Goal: Transaction & Acquisition: Purchase product/service

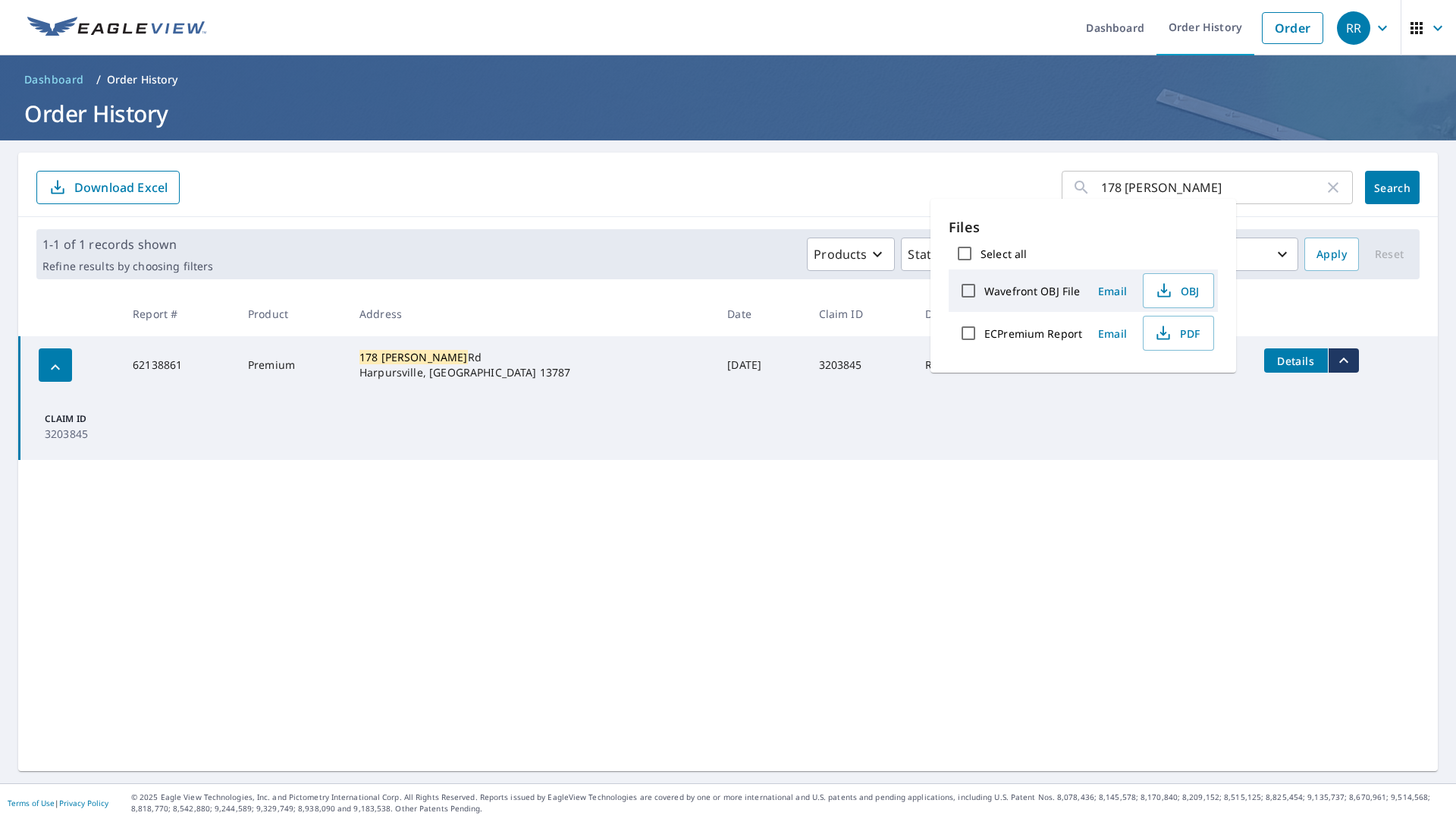
click at [728, 511] on div "178 [PERSON_NAME] ​ Search Download Excel 1-1 of 1 records shown Refine results…" at bounding box center [728, 461] width 1420 height 618
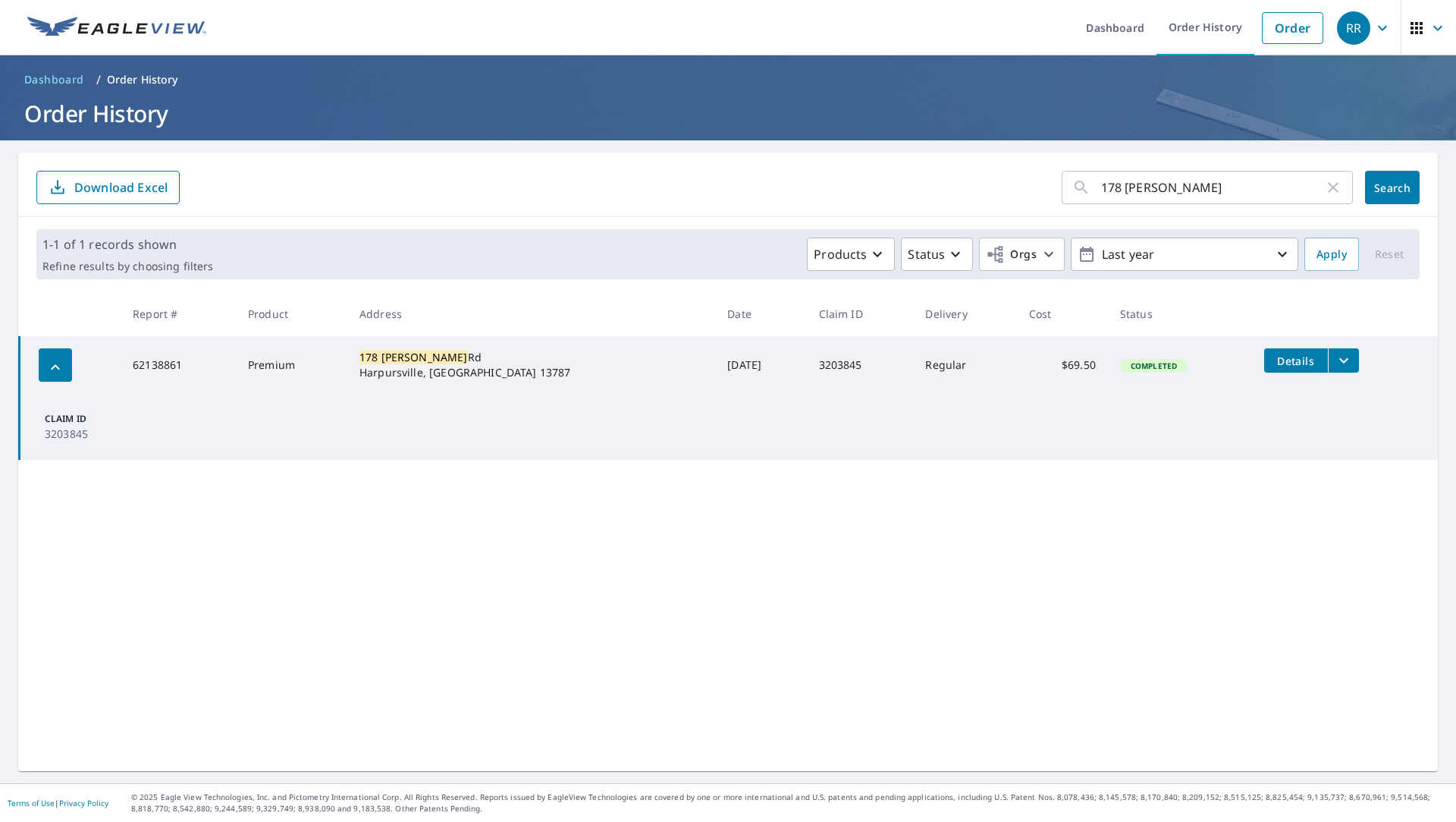
click at [1221, 198] on input "178 [PERSON_NAME]" at bounding box center [1212, 187] width 223 height 42
drag, startPoint x: 1123, startPoint y: 208, endPoint x: 900, endPoint y: 213, distance: 223.1
click at [912, 213] on div "178 [PERSON_NAME] ​ Search Download Excel" at bounding box center [728, 184] width 1420 height 65
type input "586 CHENANGO ST"
click button "Search" at bounding box center [1392, 188] width 54 height 34
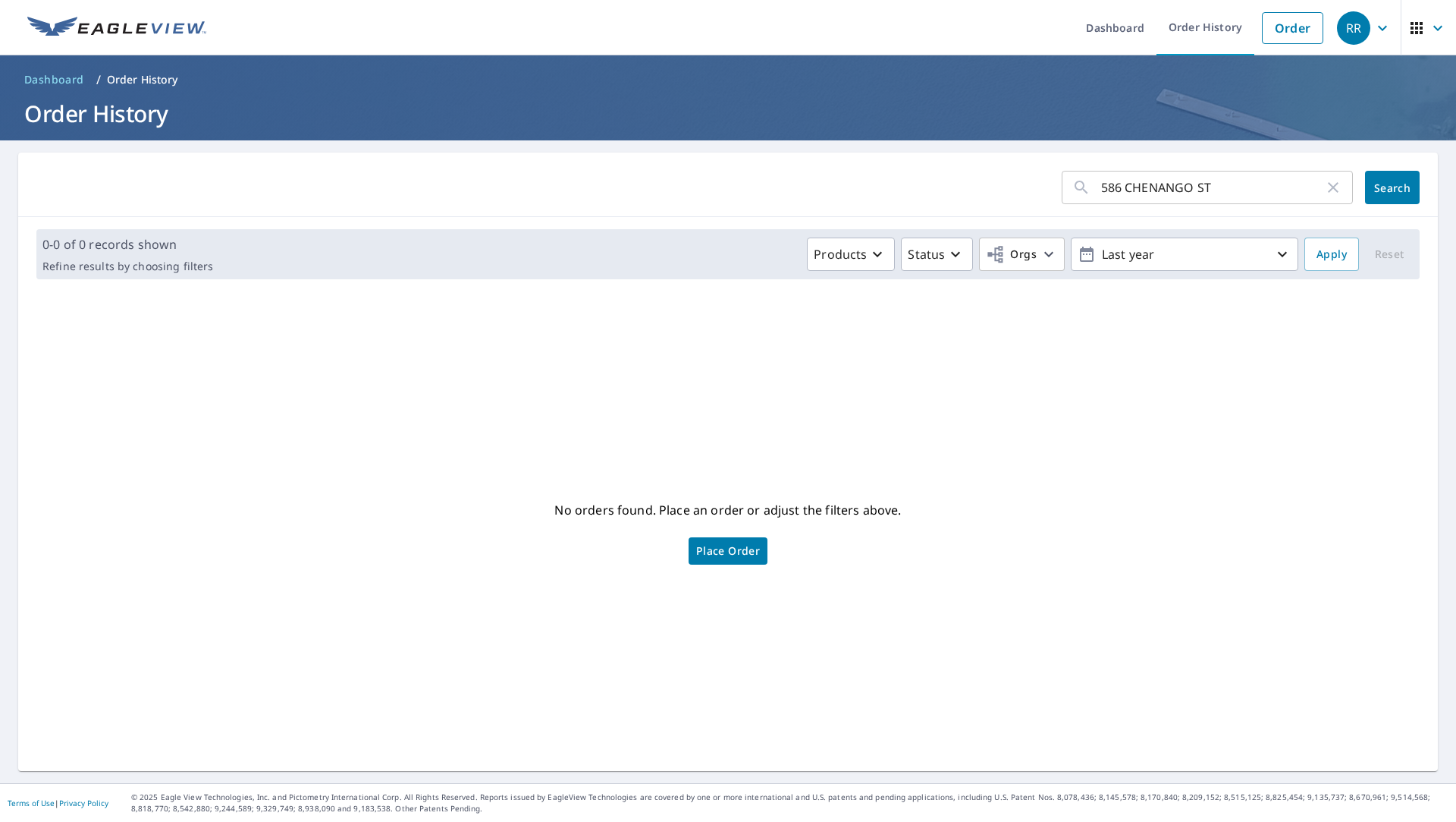
click at [1222, 188] on input "586 CHENANGO ST" at bounding box center [1212, 187] width 223 height 42
click at [1205, 23] on link "Order History" at bounding box center [1205, 27] width 98 height 55
drag, startPoint x: 1215, startPoint y: 184, endPoint x: 1052, endPoint y: 178, distance: 163.1
click at [1062, 177] on div "[STREET_ADDRESS] ​" at bounding box center [1207, 188] width 291 height 34
click at [1378, 192] on span "Search" at bounding box center [1392, 188] width 30 height 14
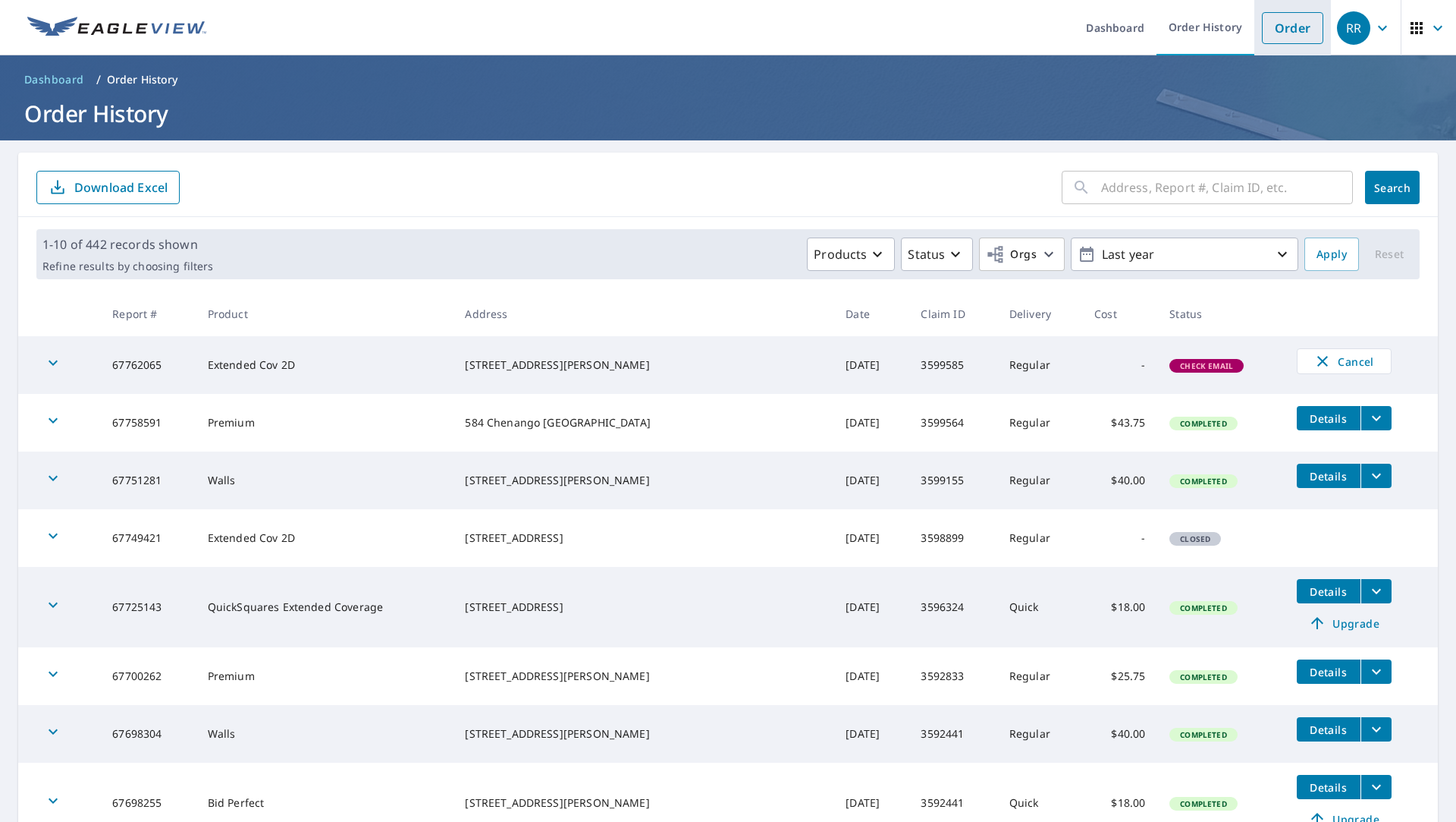
click at [1274, 19] on link "Order" at bounding box center [1292, 28] width 61 height 32
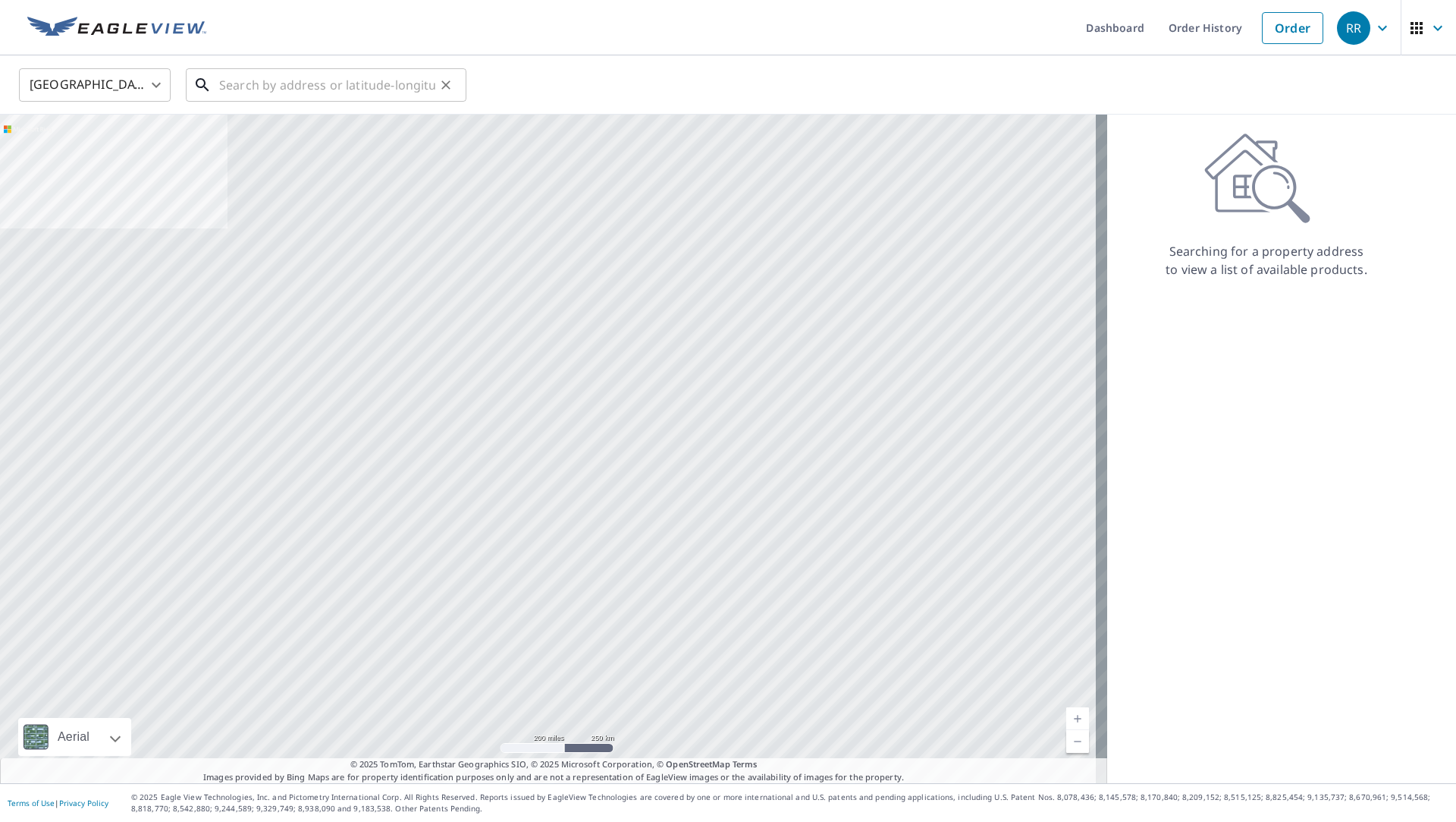
click at [385, 87] on input "text" at bounding box center [327, 85] width 216 height 42
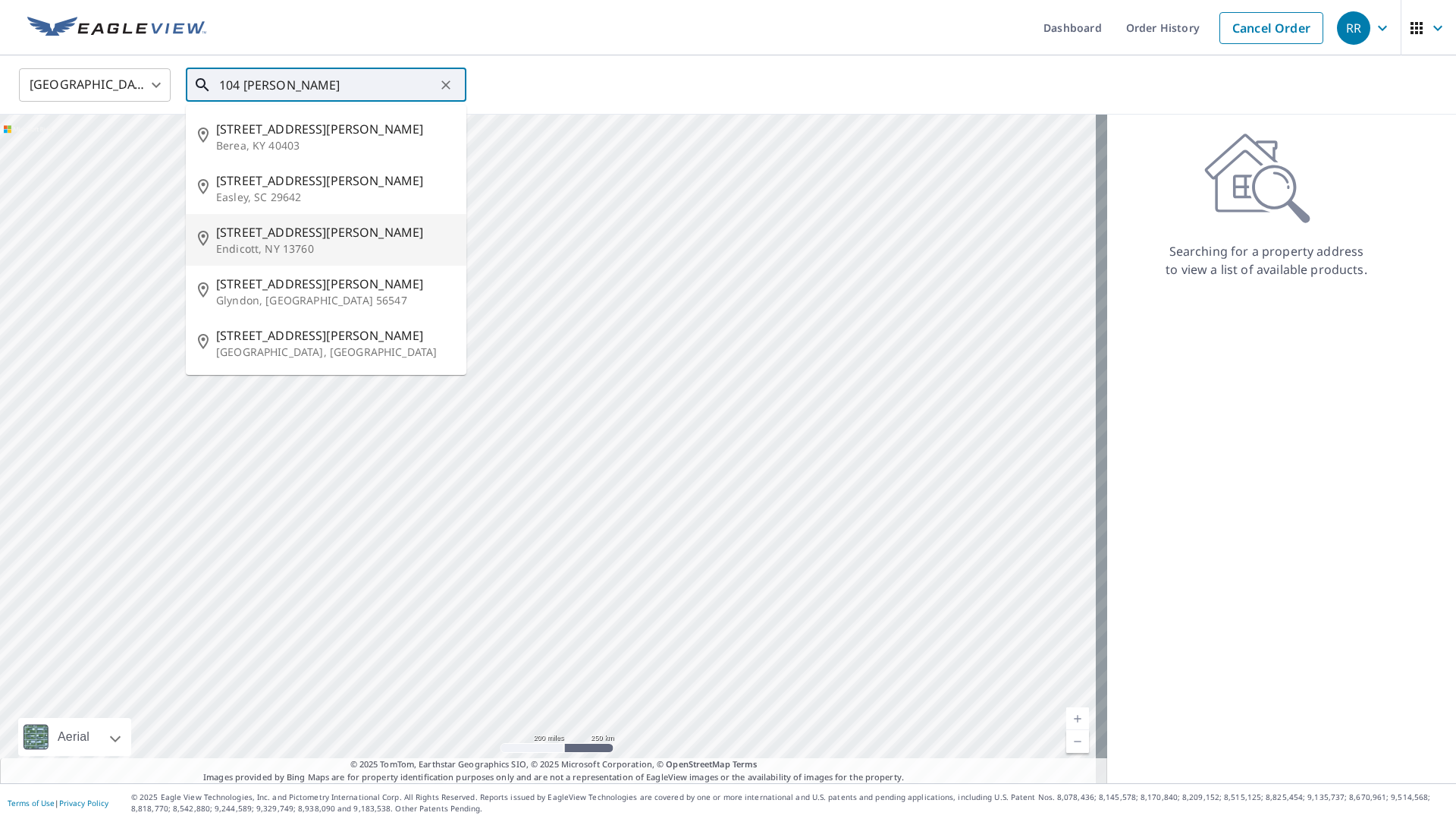
click at [387, 252] on p "Endicott, NY 13760" at bounding box center [335, 248] width 238 height 15
type input "[STREET_ADDRESS][PERSON_NAME]"
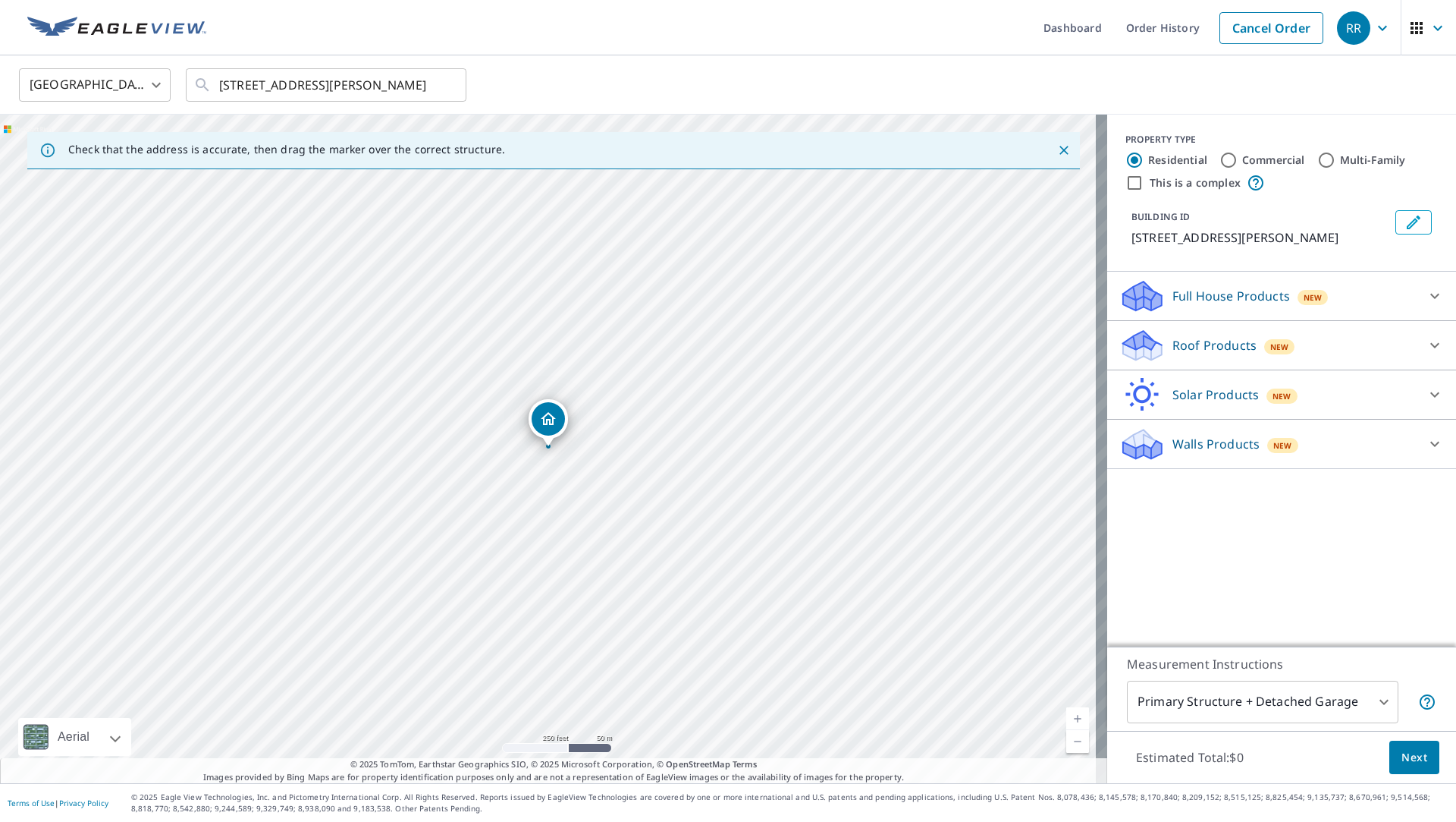
click at [1265, 336] on div "New" at bounding box center [1280, 345] width 31 height 18
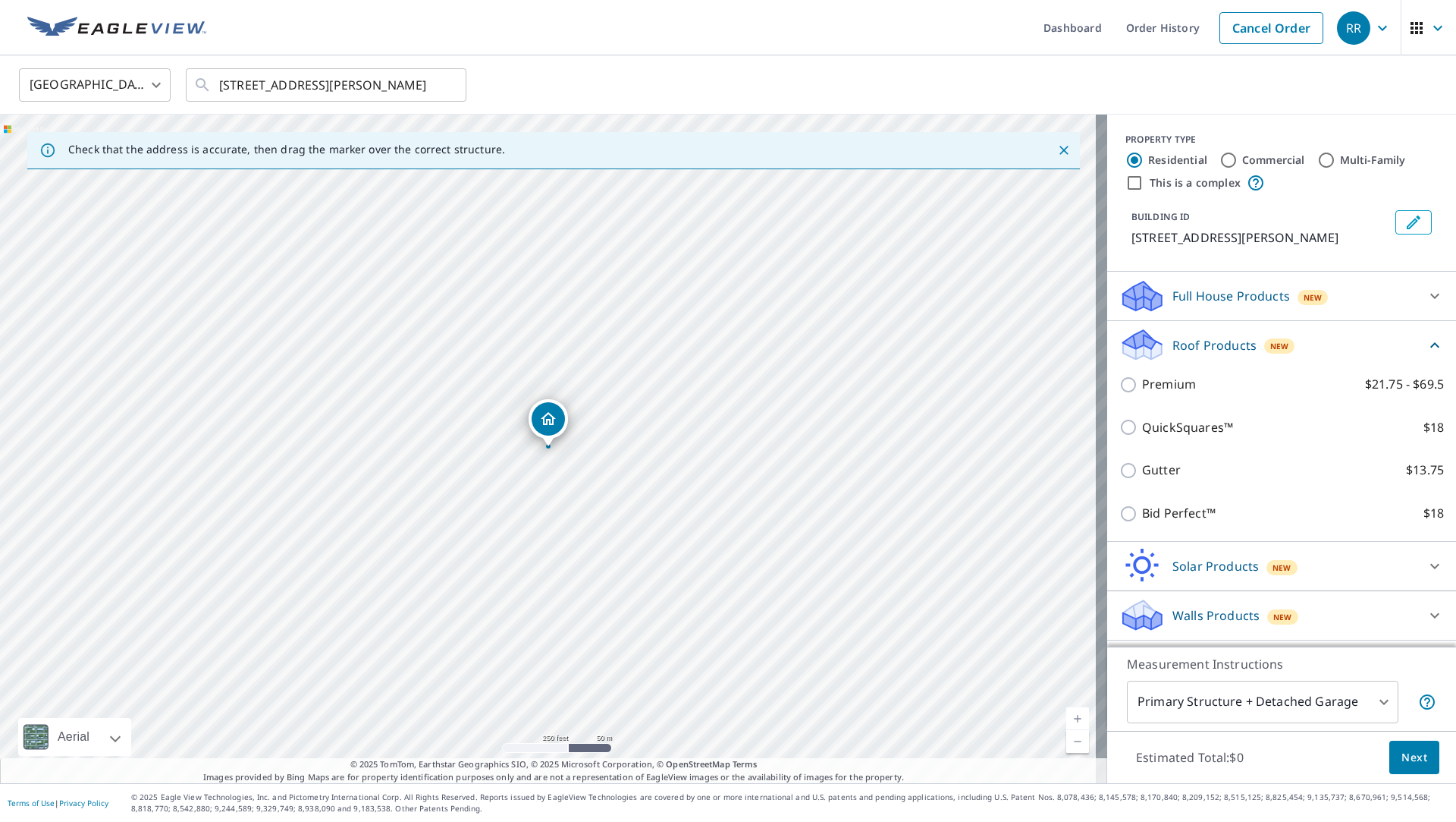
click at [1265, 336] on div "New" at bounding box center [1280, 345] width 31 height 18
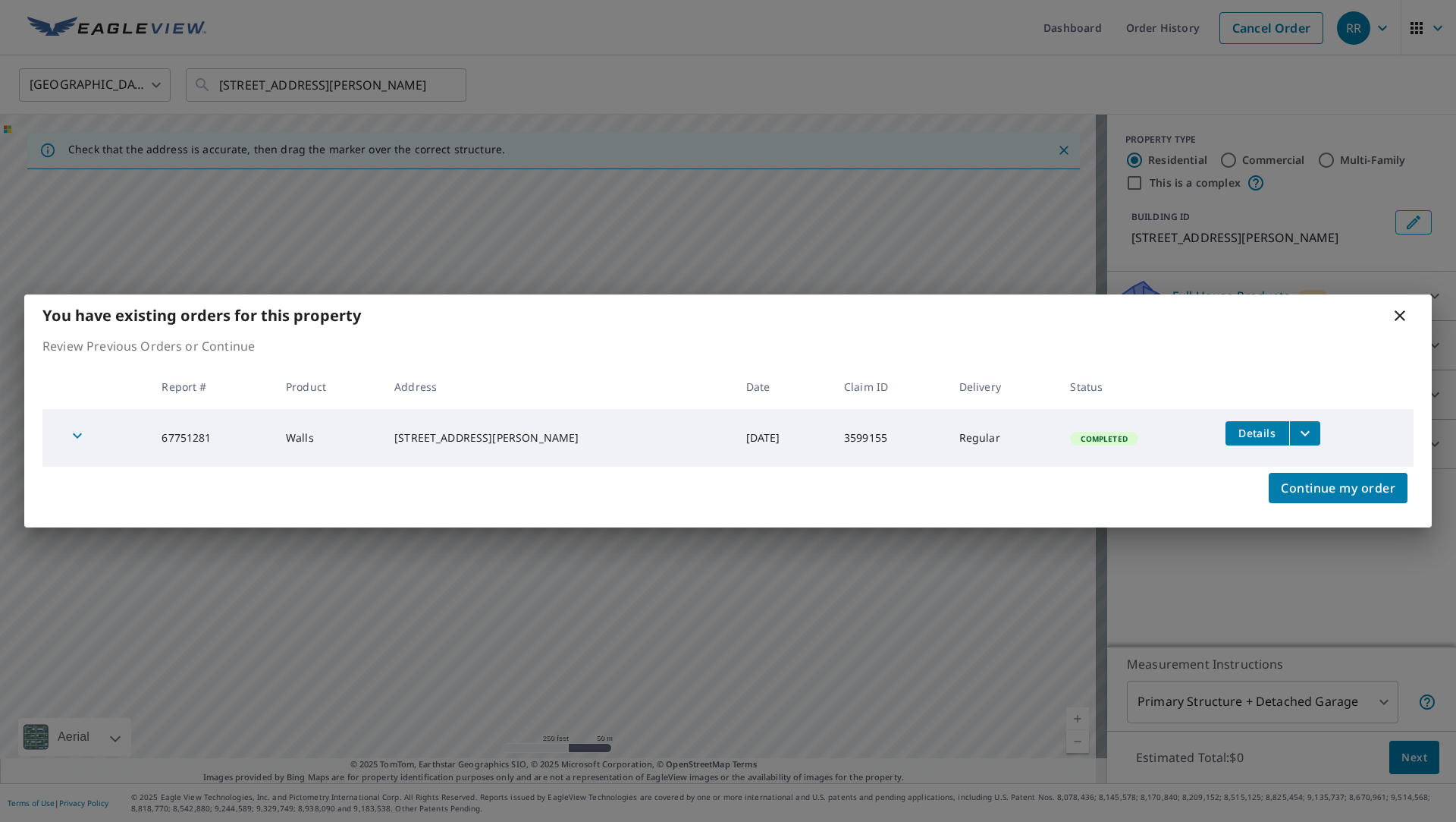
click at [1266, 444] on button "Details" at bounding box center [1257, 433] width 64 height 24
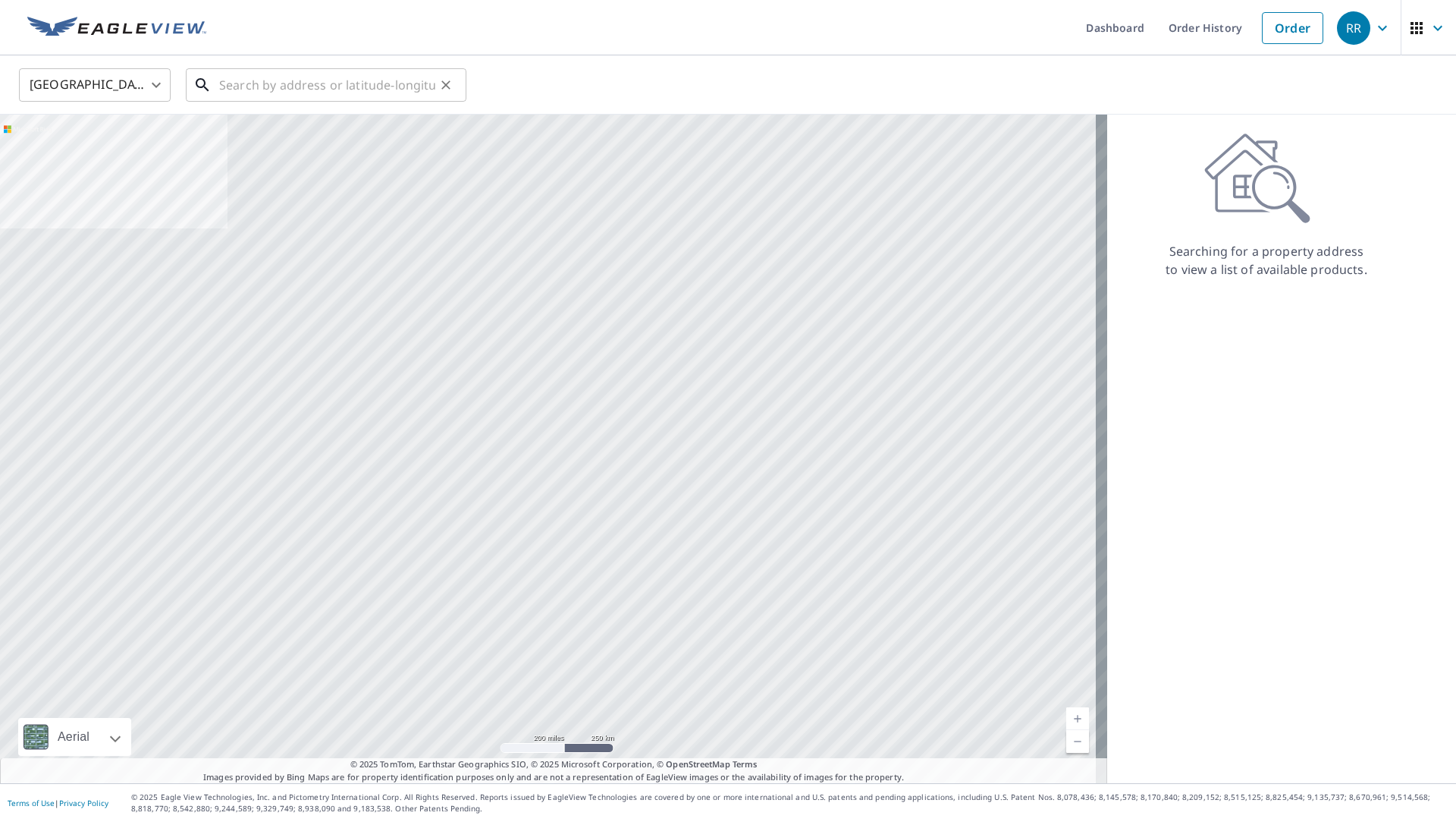
click at [320, 93] on input "text" at bounding box center [327, 85] width 216 height 42
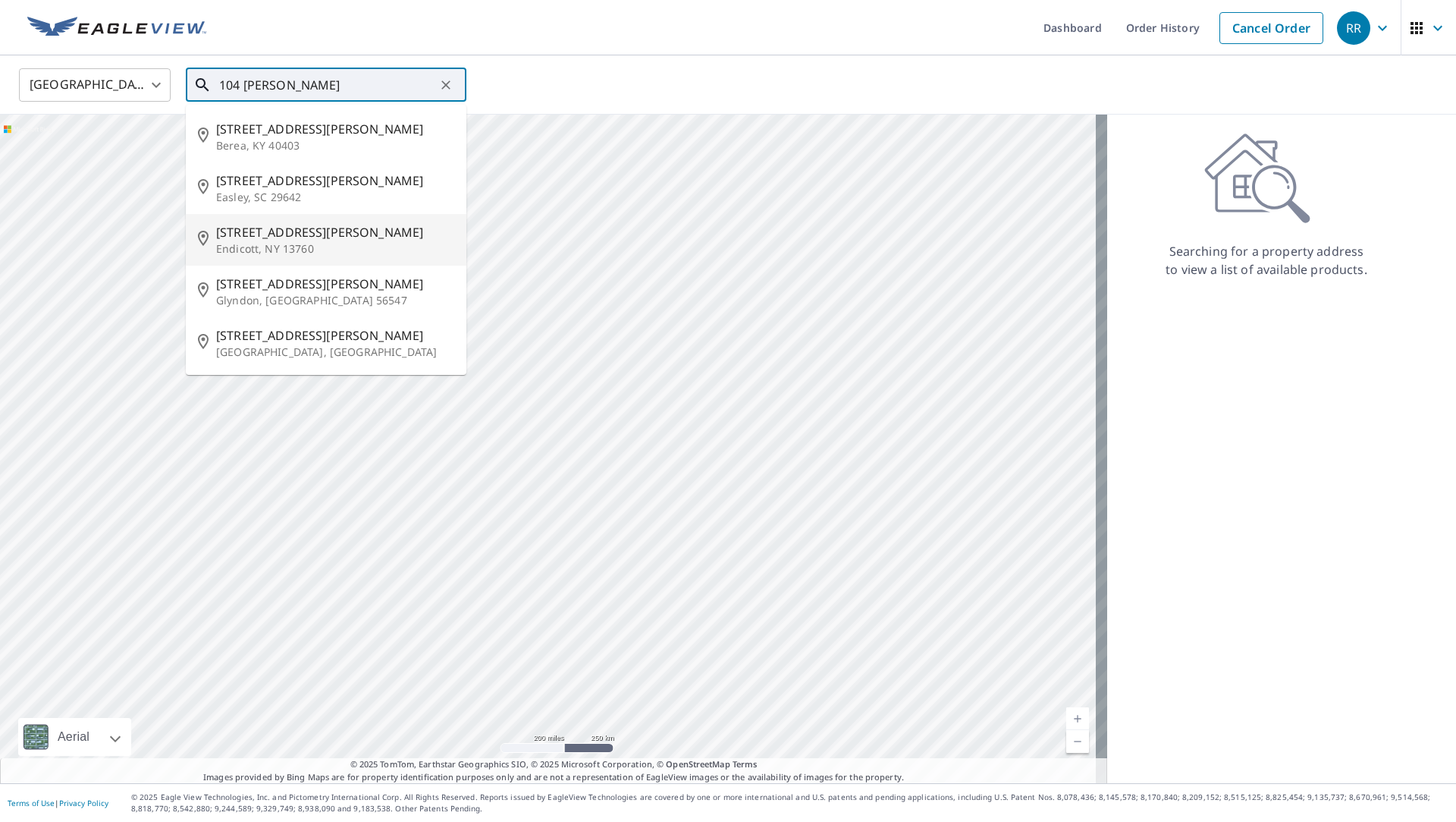
click at [408, 236] on span "[STREET_ADDRESS][PERSON_NAME]" at bounding box center [335, 231] width 238 height 18
type input "[STREET_ADDRESS][PERSON_NAME]"
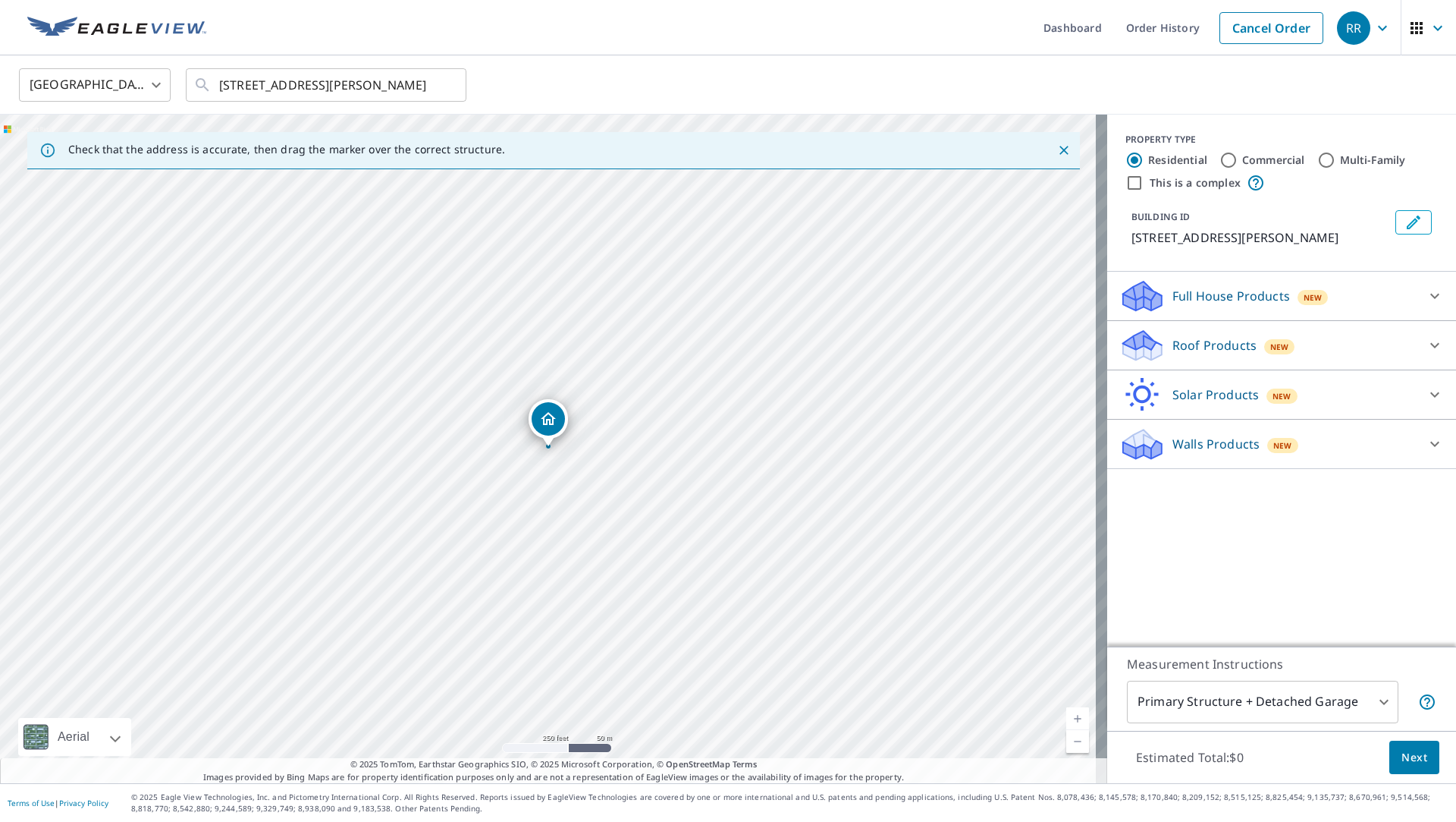
click at [1235, 440] on p "Walls Products" at bounding box center [1216, 444] width 87 height 18
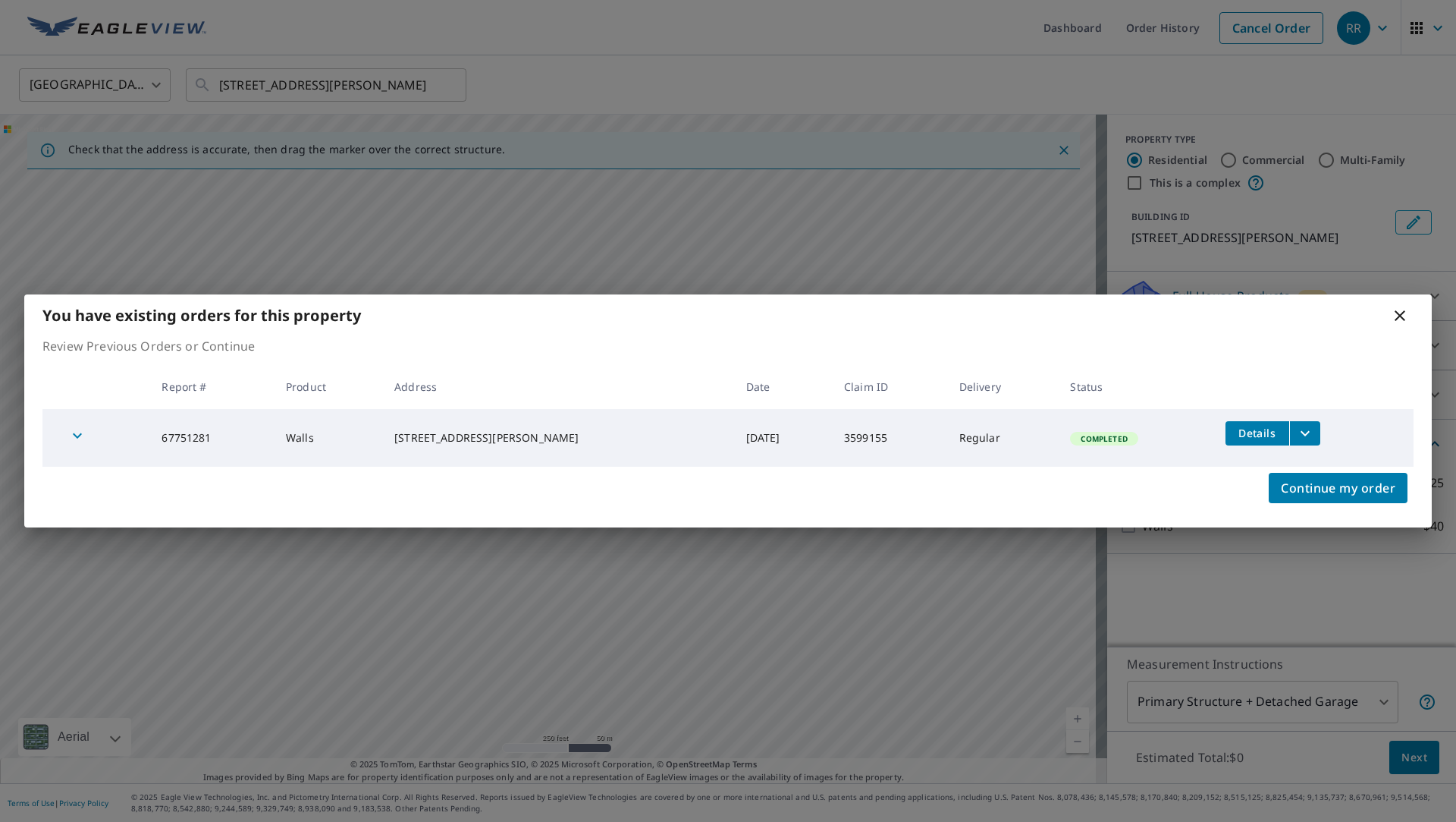
click at [1296, 440] on icon "filesDropdownBtn-67751281" at bounding box center [1305, 433] width 18 height 18
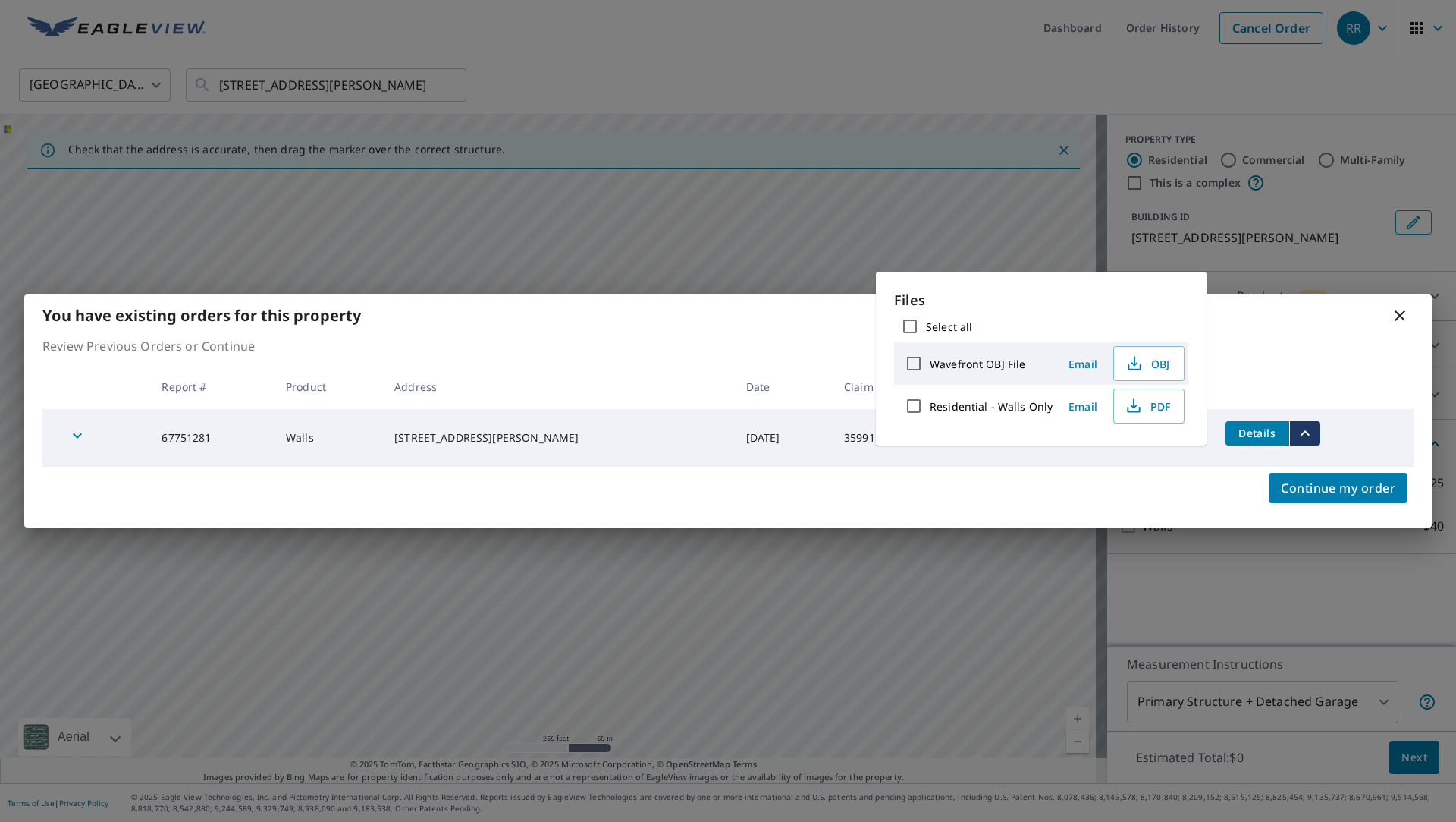
click at [1296, 439] on icon "filesDropdownBtn-67751281" at bounding box center [1305, 433] width 18 height 18
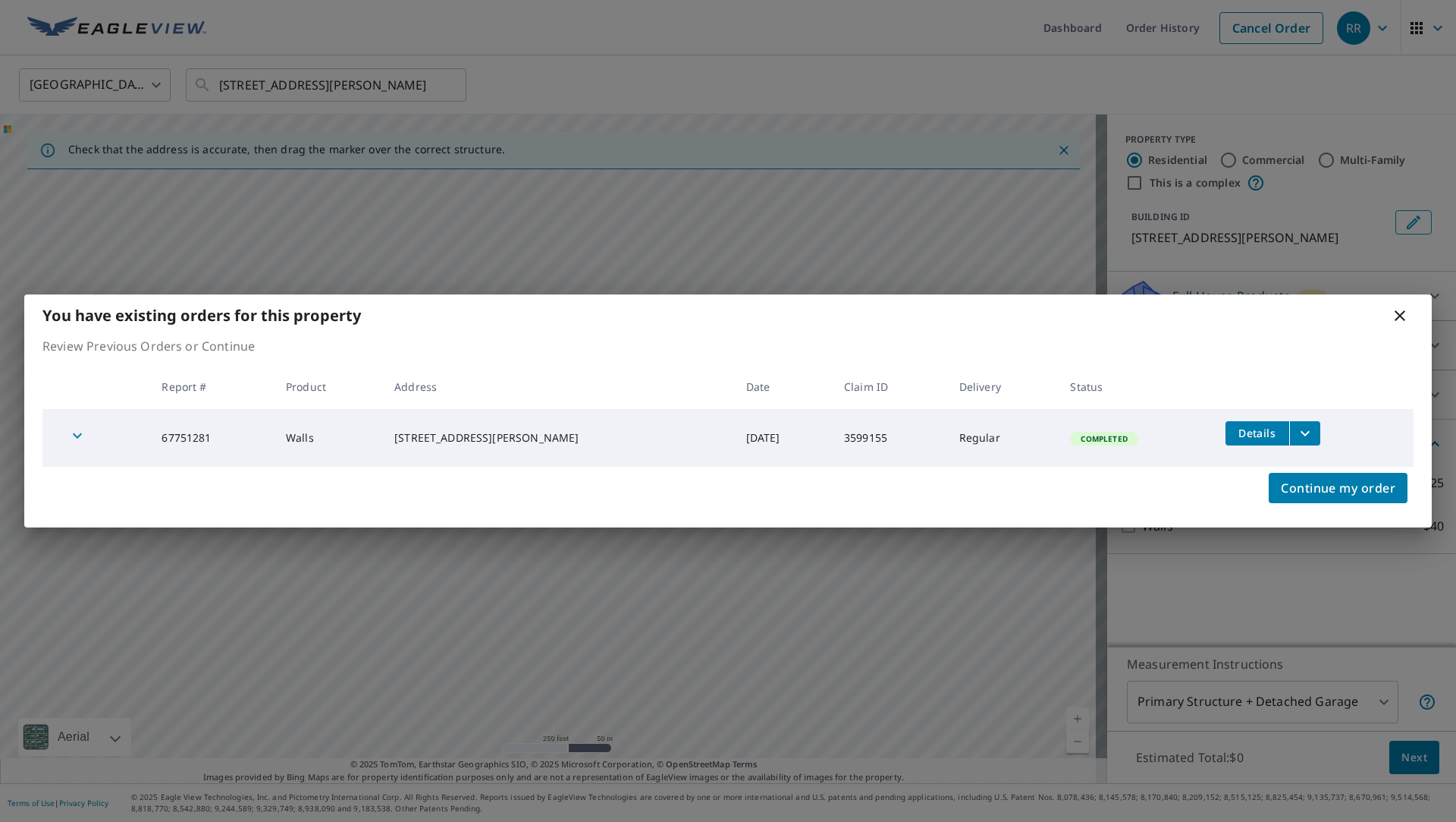
click at [1282, 595] on div "You have existing orders for this property Review Previous Orders or Continue R…" at bounding box center [728, 411] width 1456 height 822
